Goal: Book appointment/travel/reservation

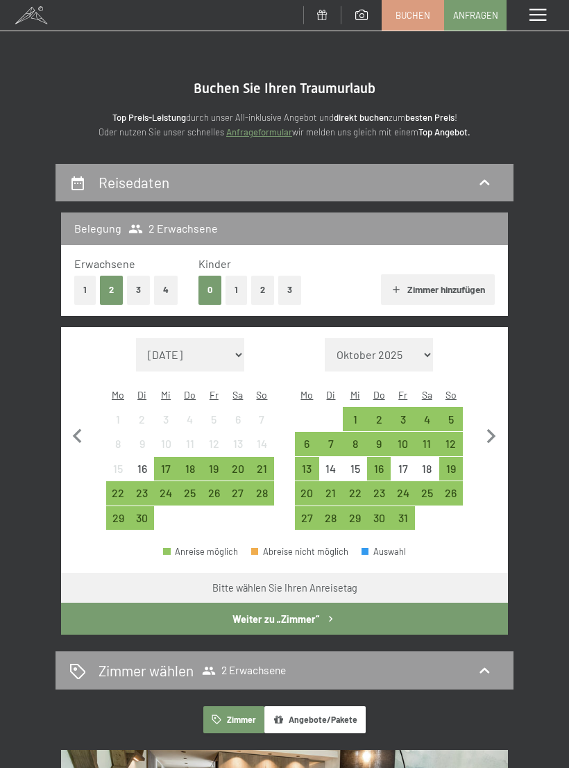
click at [547, 15] on div "Menü" at bounding box center [538, 15] width 62 height 31
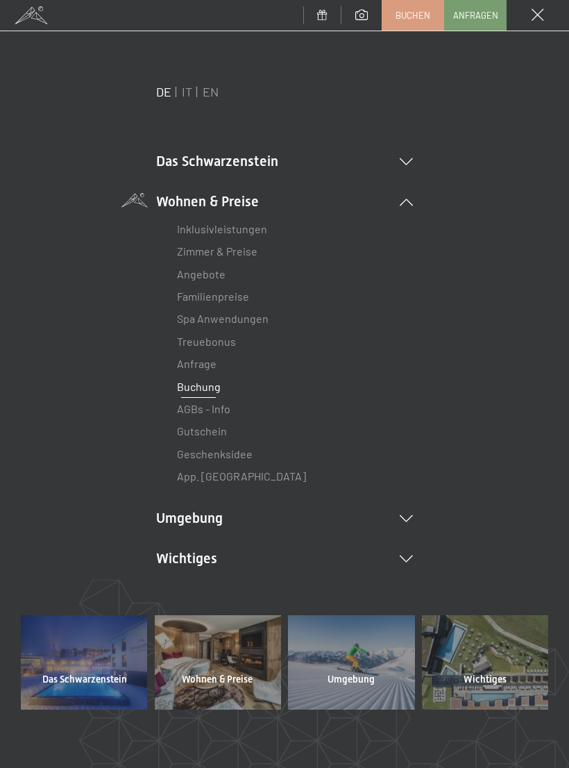
click at [410, 154] on li "Das Schwarzenstein Neuheiten im Schwarzenstein Ihre Gastgeber Premium Spa Gourm…" at bounding box center [284, 160] width 257 height 19
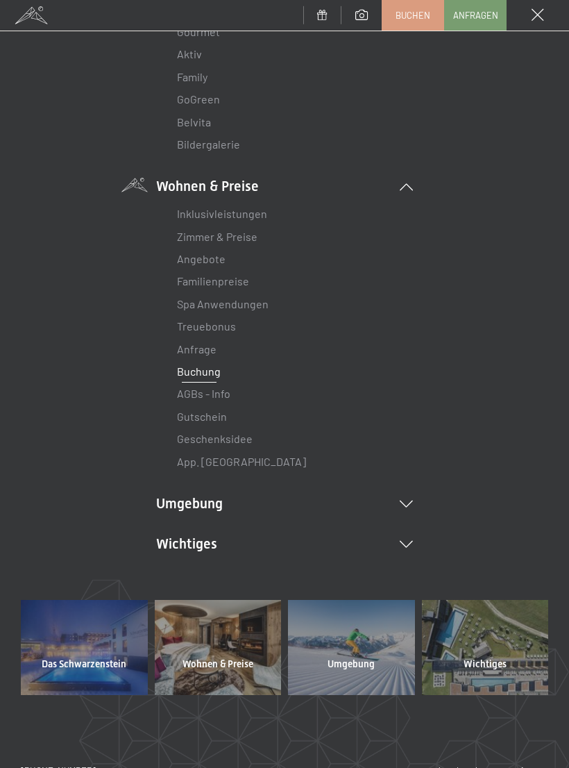
scroll to position [233, 0]
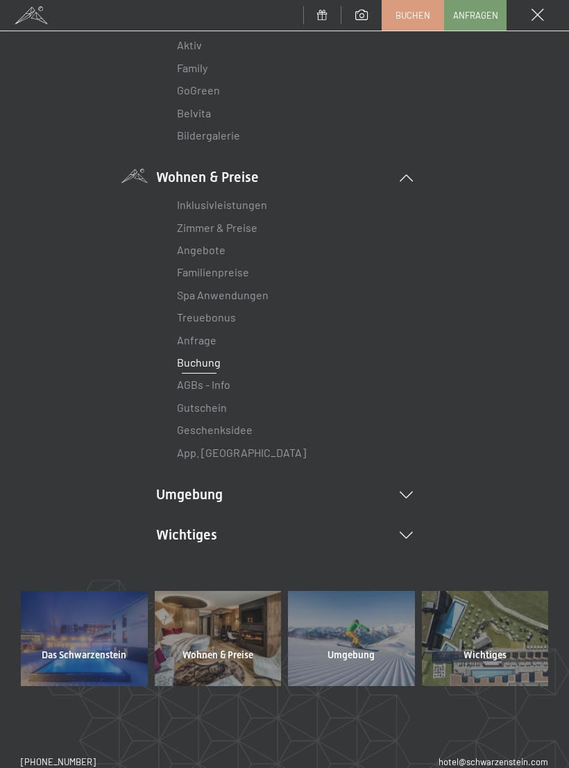
click at [413, 512] on div "DE IT EN Das Schwarzenstein Neuheiten im Schwarzenstein Ihre Gastgeber Premium …" at bounding box center [284, 220] width 527 height 740
click at [409, 532] on icon at bounding box center [406, 535] width 13 height 7
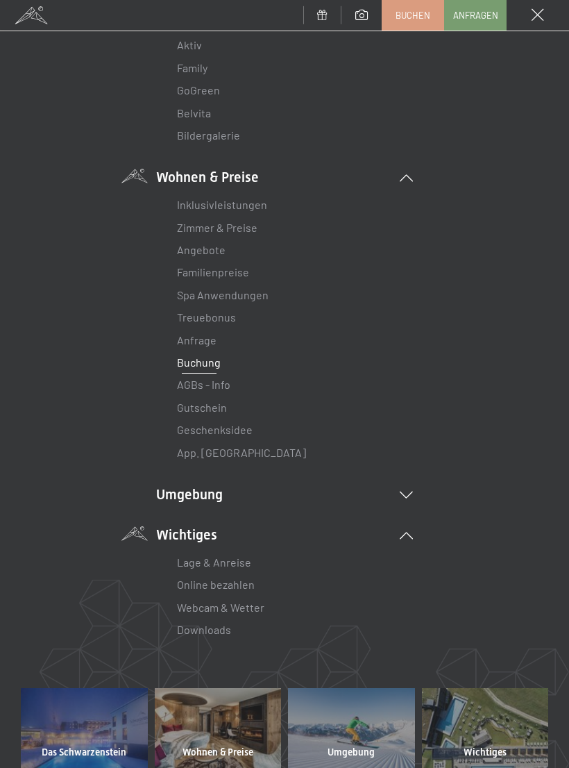
click at [408, 484] on li "Umgebung Das Ahrntal Ski & Winter Skifahren Skischule Wandern & Sommer Wandern …" at bounding box center [284, 493] width 257 height 19
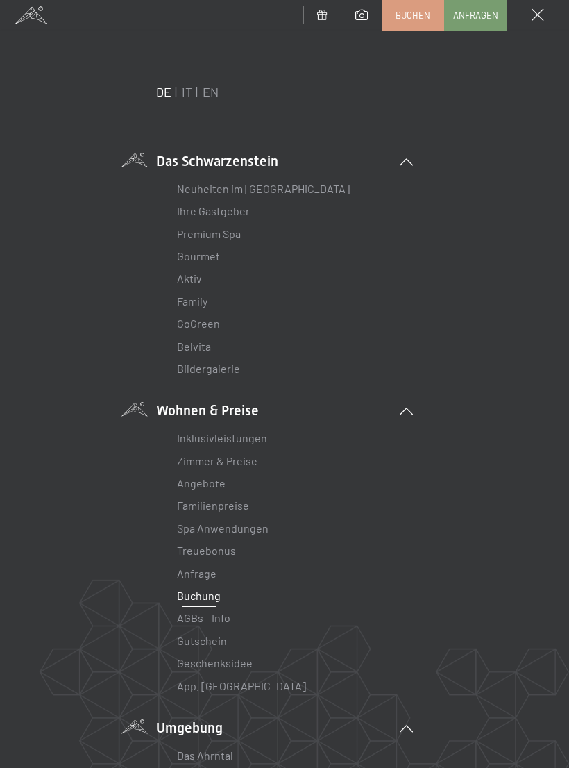
scroll to position [0, 0]
click at [30, 1] on div at bounding box center [284, 1] width 569 height 3
click at [537, 17] on span at bounding box center [538, 15] width 12 height 12
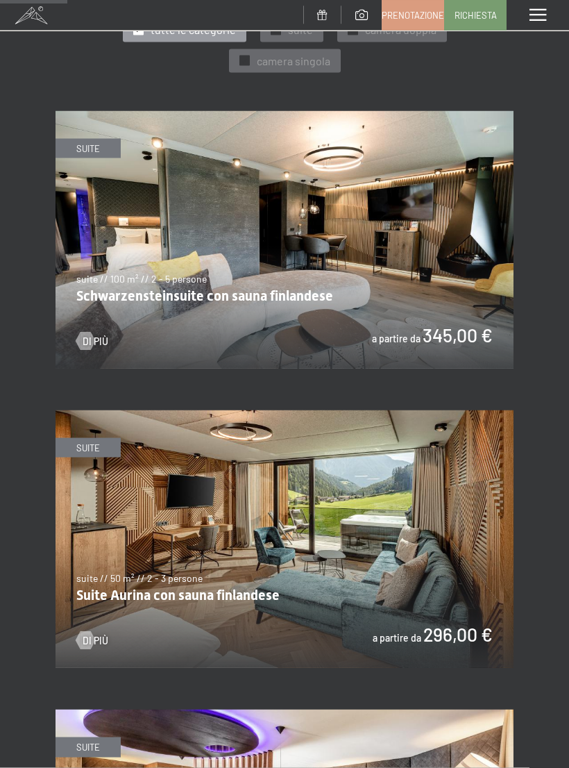
scroll to position [627, 0]
click at [446, 253] on img at bounding box center [285, 238] width 458 height 257
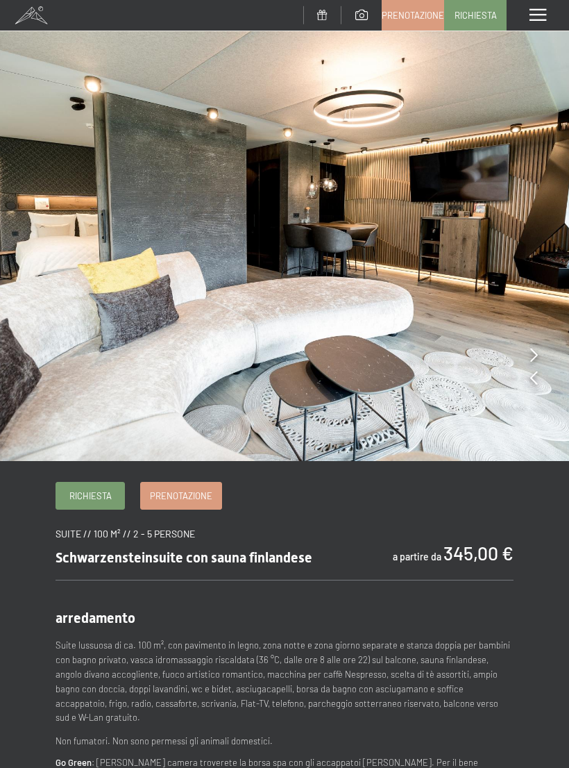
click at [536, 353] on icon at bounding box center [534, 355] width 8 height 14
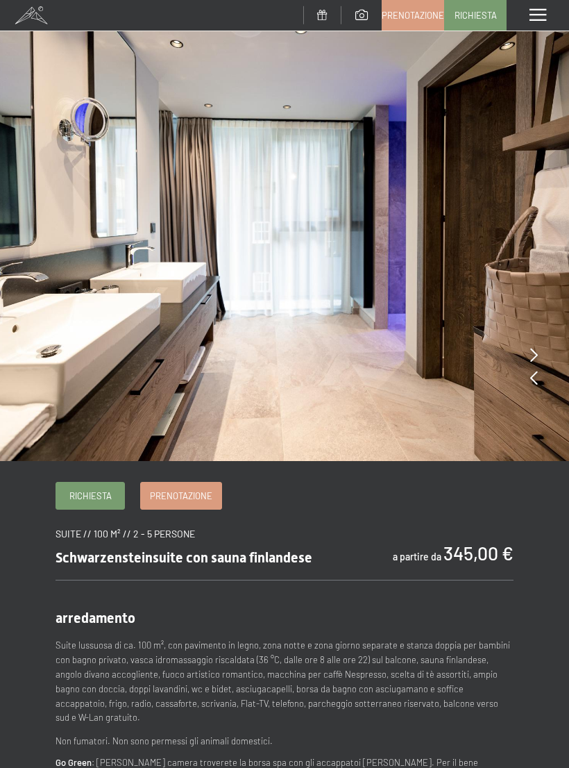
click at [538, 378] on img at bounding box center [284, 230] width 569 height 461
click at [539, 353] on img at bounding box center [284, 230] width 569 height 461
click at [538, 380] on img at bounding box center [284, 230] width 569 height 461
click at [538, 387] on img at bounding box center [284, 230] width 569 height 461
click at [533, 375] on icon at bounding box center [534, 378] width 8 height 14
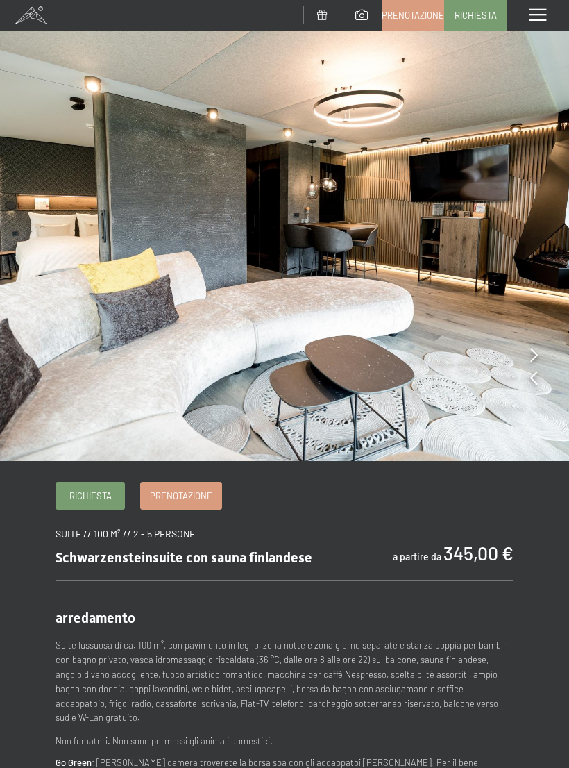
click at [539, 388] on img at bounding box center [284, 230] width 569 height 461
click at [541, 386] on img at bounding box center [284, 230] width 569 height 461
click at [534, 377] on icon at bounding box center [534, 378] width 8 height 14
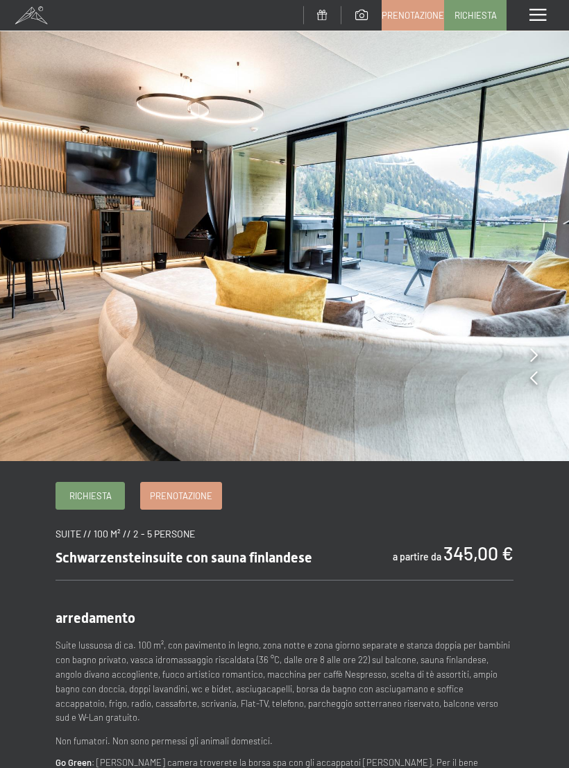
click at [542, 379] on img at bounding box center [284, 230] width 569 height 461
click at [540, 381] on img at bounding box center [284, 230] width 569 height 461
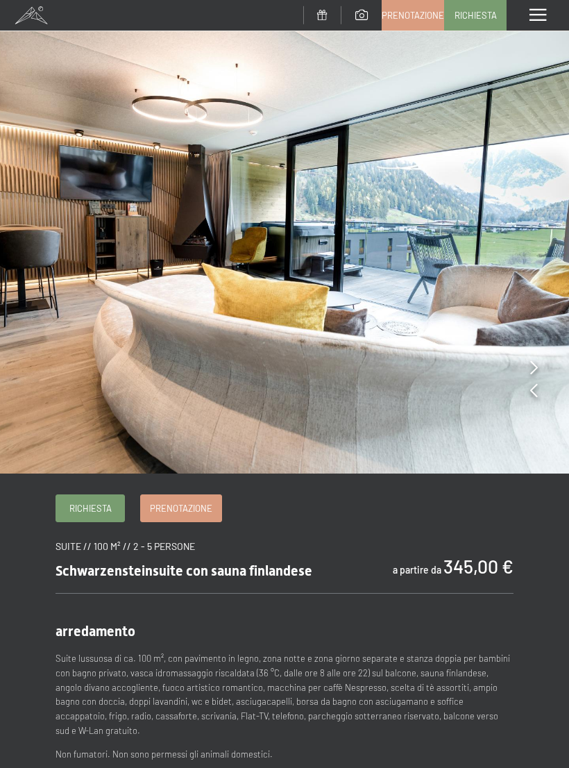
click at [536, 366] on icon at bounding box center [534, 367] width 8 height 14
